Goal: Task Accomplishment & Management: Use online tool/utility

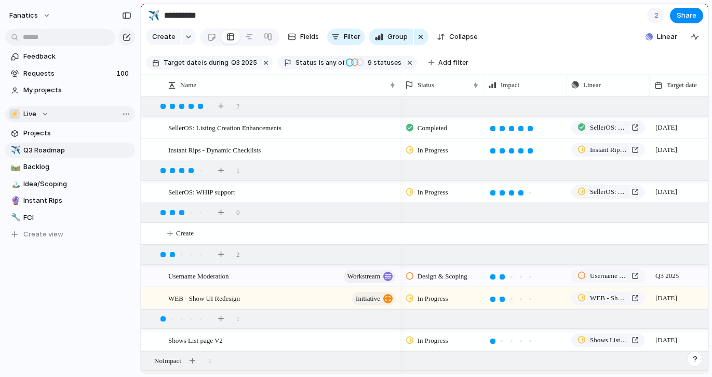
click at [45, 114] on div "⚡ Live" at bounding box center [28, 114] width 39 height 10
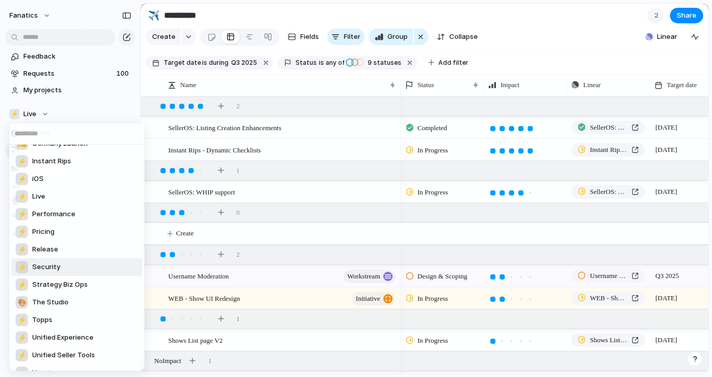
scroll to position [404, 0]
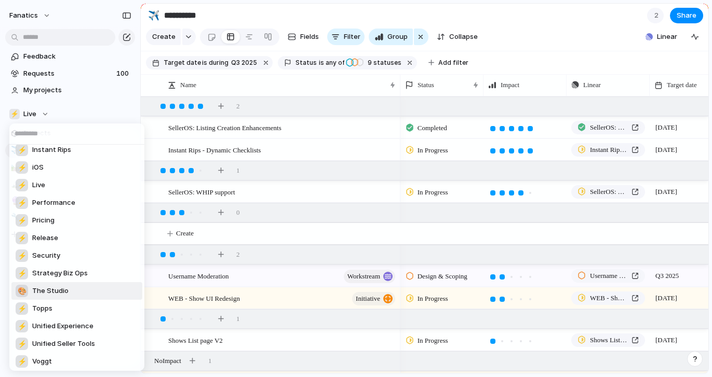
click at [62, 293] on span "The Studio" at bounding box center [50, 291] width 36 height 10
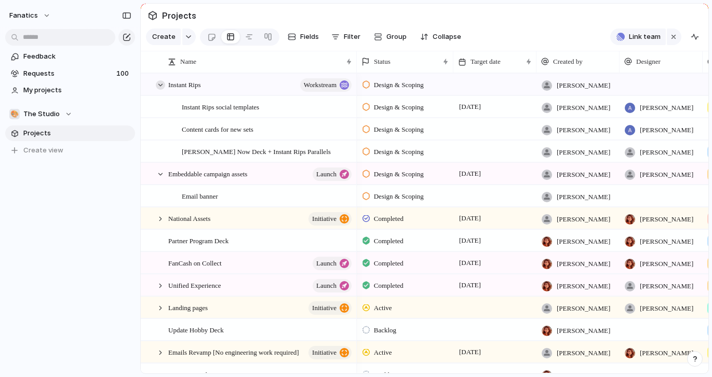
click at [160, 83] on div at bounding box center [160, 84] width 9 height 9
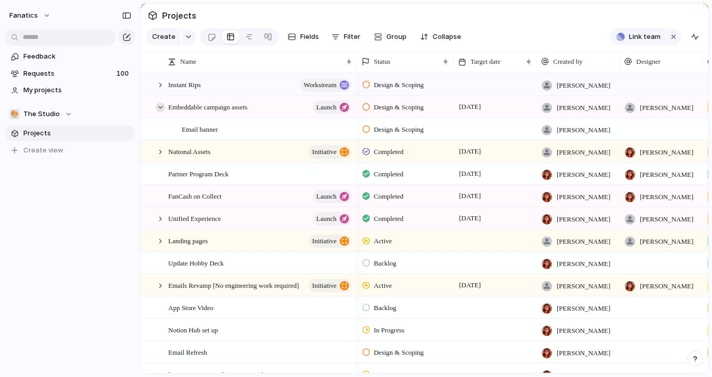
click at [160, 108] on div at bounding box center [160, 107] width 9 height 9
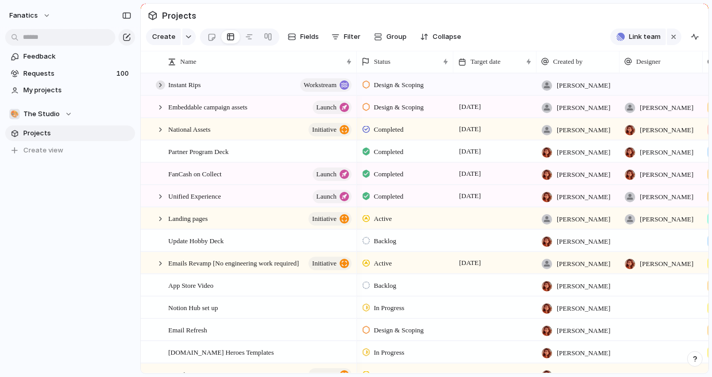
click at [159, 85] on div at bounding box center [160, 84] width 9 height 9
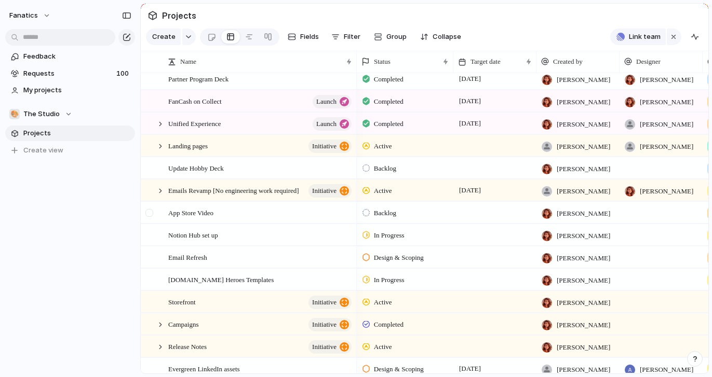
scroll to position [0, 2]
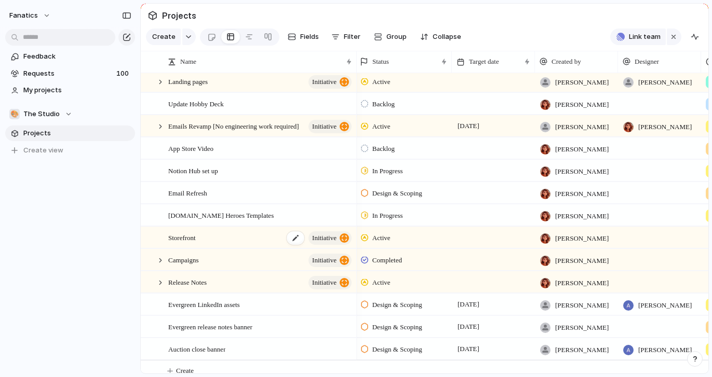
click at [195, 240] on span "Storefront" at bounding box center [182, 237] width 28 height 12
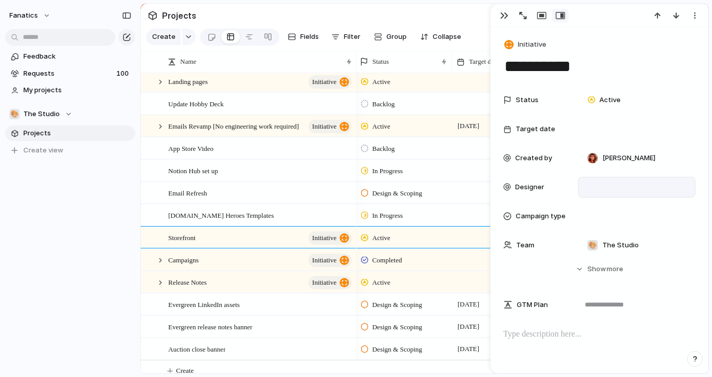
click at [589, 183] on div at bounding box center [636, 187] width 108 height 11
type input "***"
click at [623, 226] on span "[PERSON_NAME]" at bounding box center [625, 224] width 53 height 10
click at [500, 14] on div "button" at bounding box center [504, 15] width 8 height 8
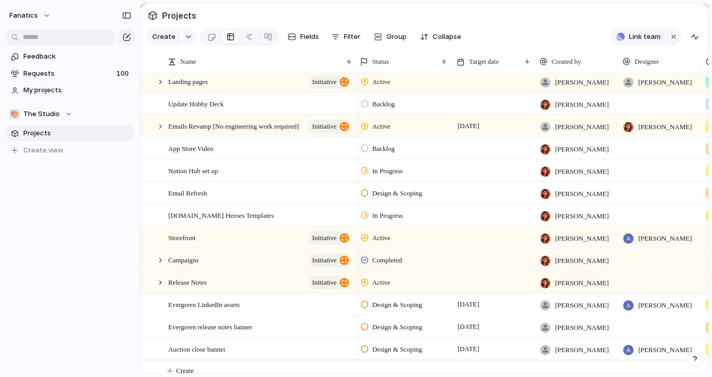
click at [457, 234] on div at bounding box center [493, 237] width 83 height 21
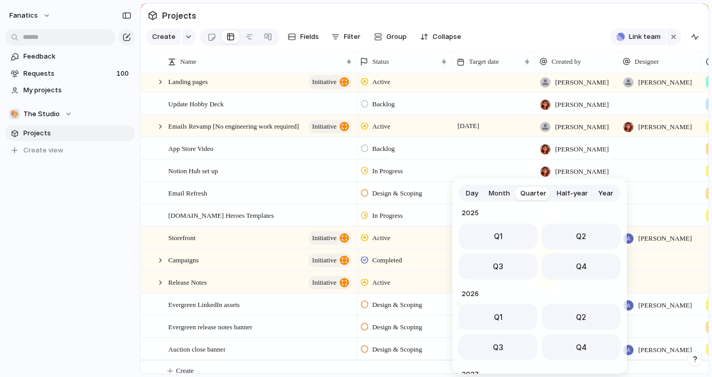
click at [504, 193] on span "Month" at bounding box center [498, 193] width 21 height 10
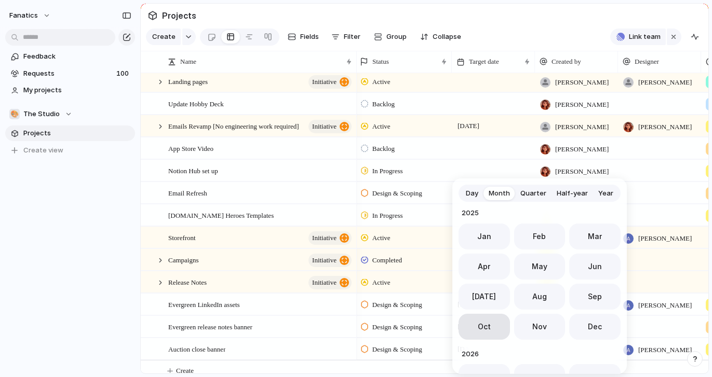
click at [501, 324] on button "Oct" at bounding box center [483, 327] width 51 height 26
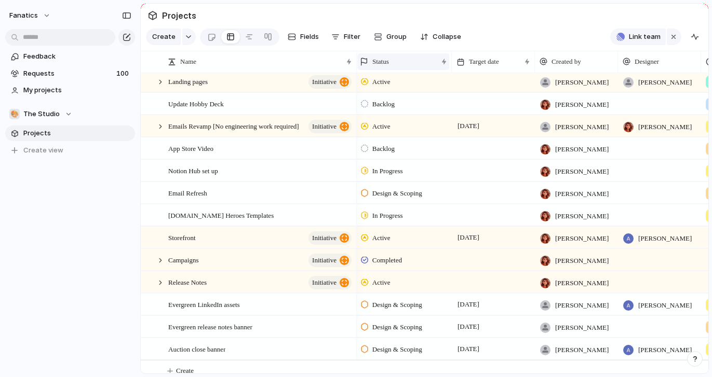
click at [398, 61] on div "Status" at bounding box center [398, 62] width 77 height 10
click at [394, 57] on div "Modify Hide Sort ascending Sort descending" at bounding box center [356, 188] width 712 height 377
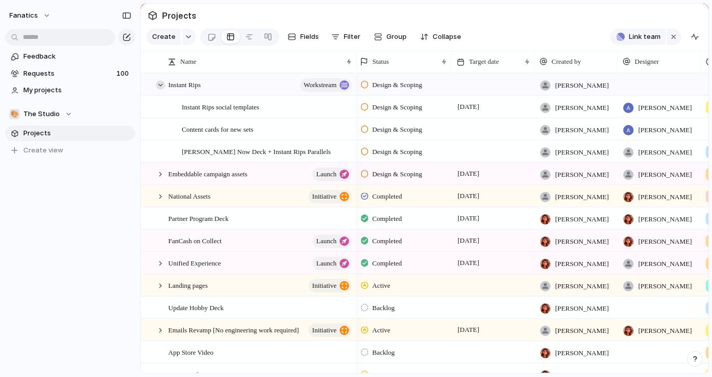
click at [159, 86] on div at bounding box center [160, 84] width 9 height 9
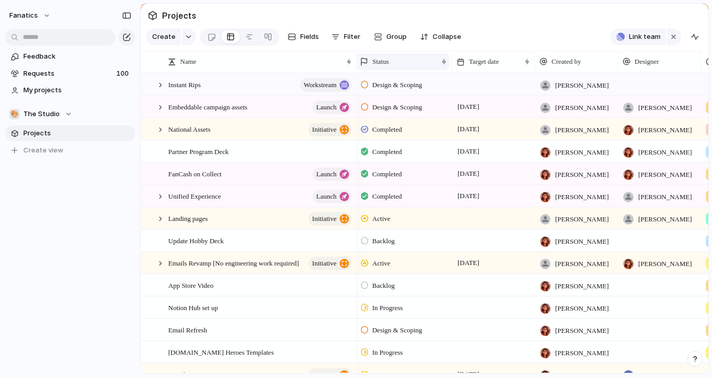
click at [398, 62] on div "Status" at bounding box center [398, 62] width 77 height 10
click at [396, 118] on span "Sort ascending" at bounding box center [402, 118] width 50 height 10
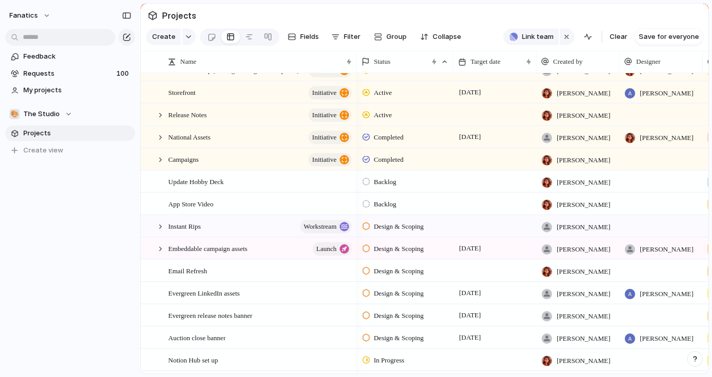
scroll to position [71, 0]
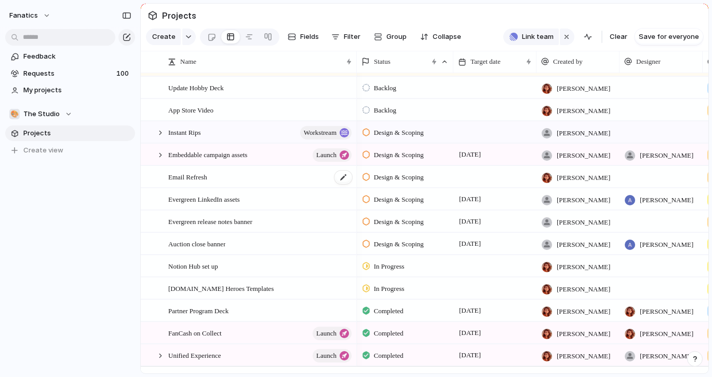
click at [196, 178] on span "Email Refresh" at bounding box center [187, 177] width 39 height 12
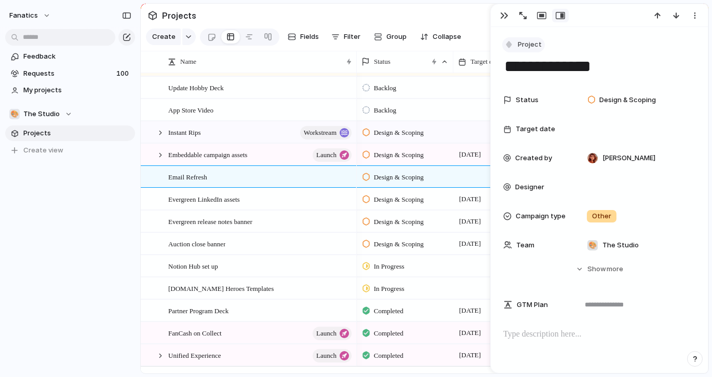
click at [529, 43] on span "Project" at bounding box center [529, 44] width 24 height 10
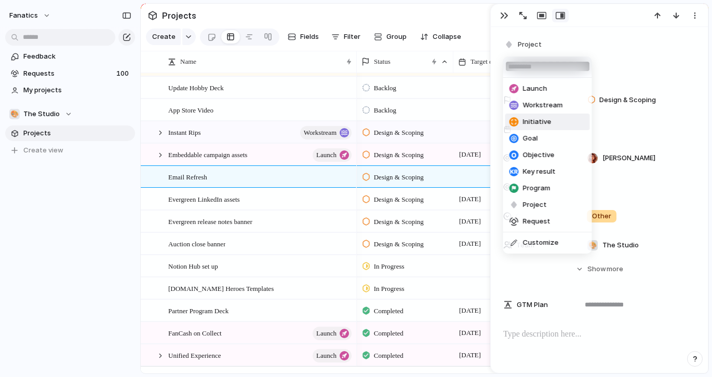
click at [530, 124] on span "Initiative" at bounding box center [537, 122] width 29 height 10
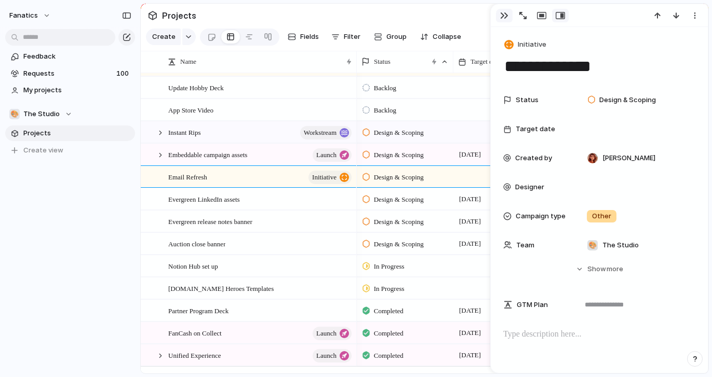
click at [503, 15] on div "button" at bounding box center [504, 15] width 8 height 8
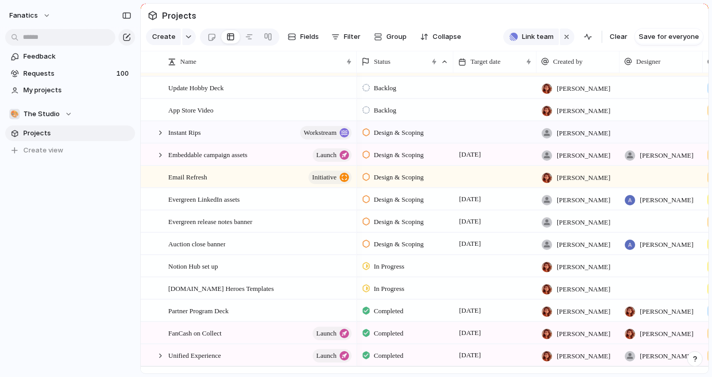
click at [637, 179] on div at bounding box center [660, 176] width 83 height 21
type input "**"
click at [627, 220] on span "[PERSON_NAME]" at bounding box center [625, 219] width 53 height 10
click at [644, 216] on div at bounding box center [660, 221] width 83 height 21
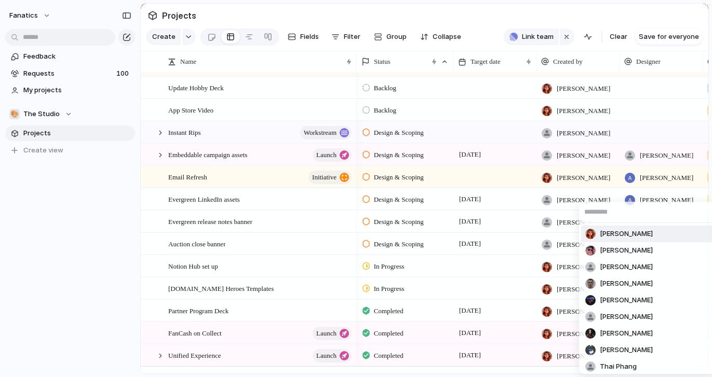
click at [609, 233] on span "[PERSON_NAME]" at bounding box center [625, 234] width 53 height 10
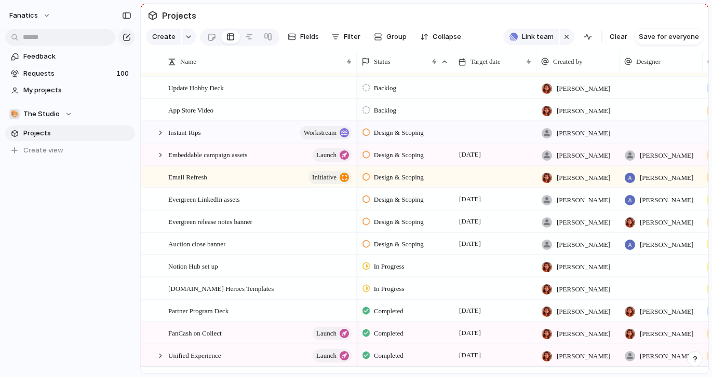
click at [649, 266] on div at bounding box center [660, 265] width 83 height 21
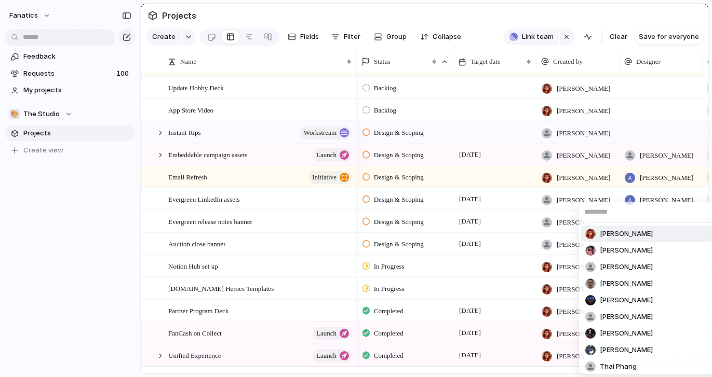
click at [631, 235] on span "[PERSON_NAME]" at bounding box center [625, 234] width 53 height 10
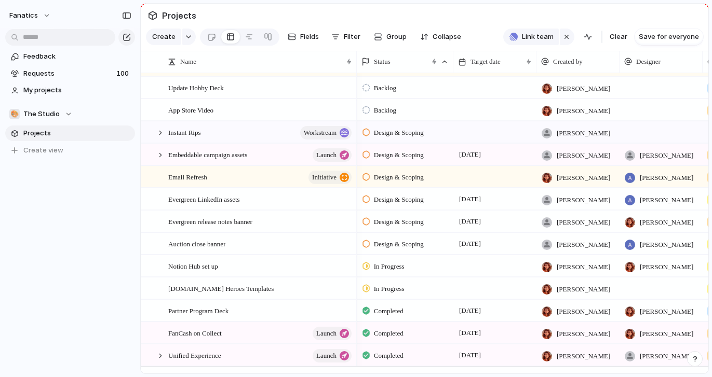
click at [652, 287] on div at bounding box center [660, 288] width 83 height 21
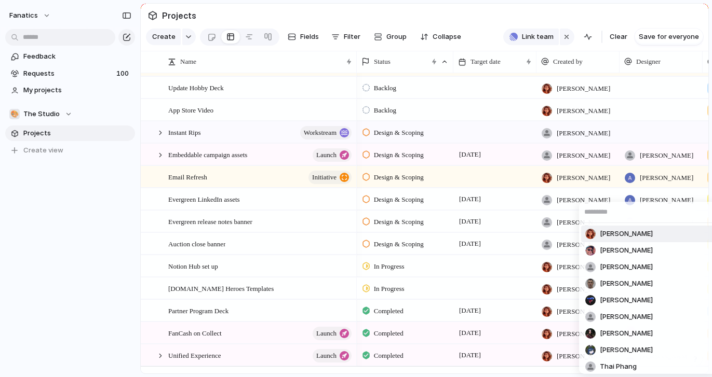
click at [614, 233] on span "[PERSON_NAME]" at bounding box center [625, 234] width 53 height 10
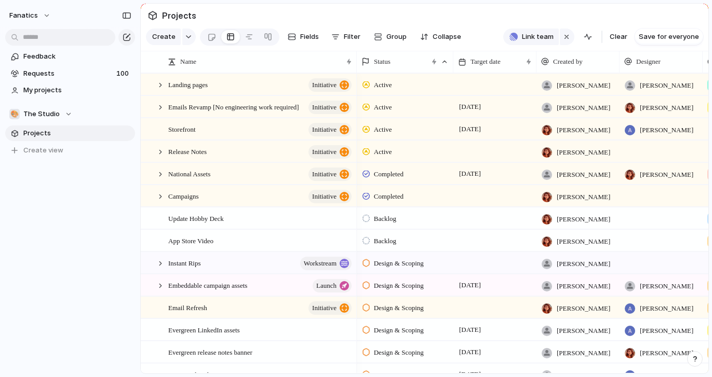
scroll to position [16, 0]
